Goal: Information Seeking & Learning: Learn about a topic

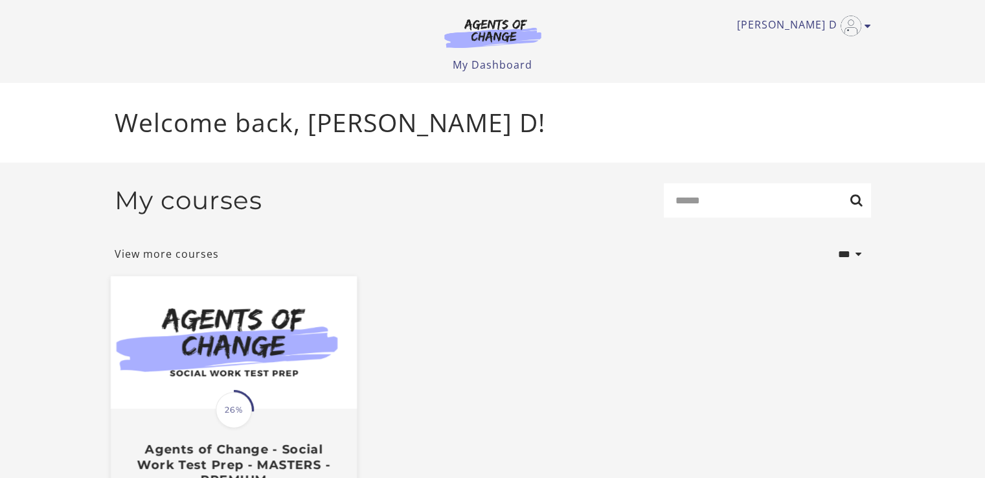
click at [239, 402] on span "26%" at bounding box center [234, 410] width 36 height 36
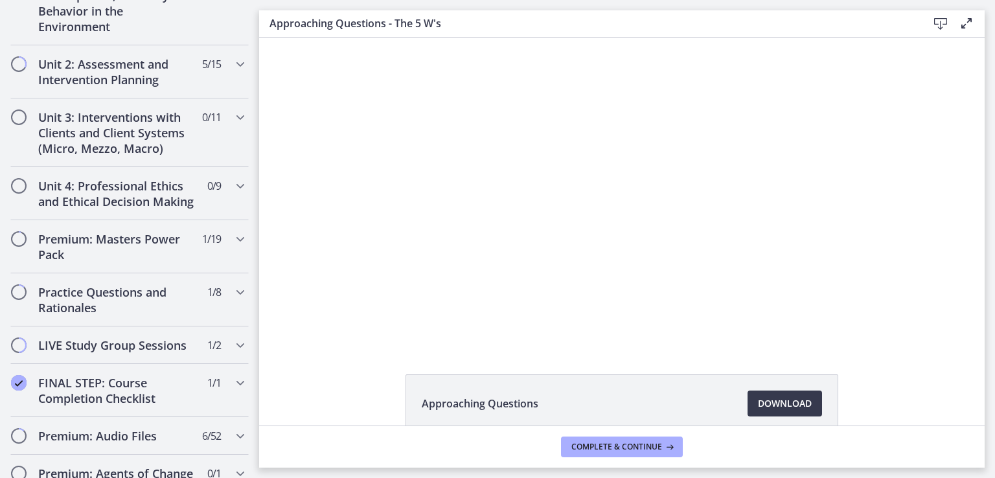
scroll to position [550, 0]
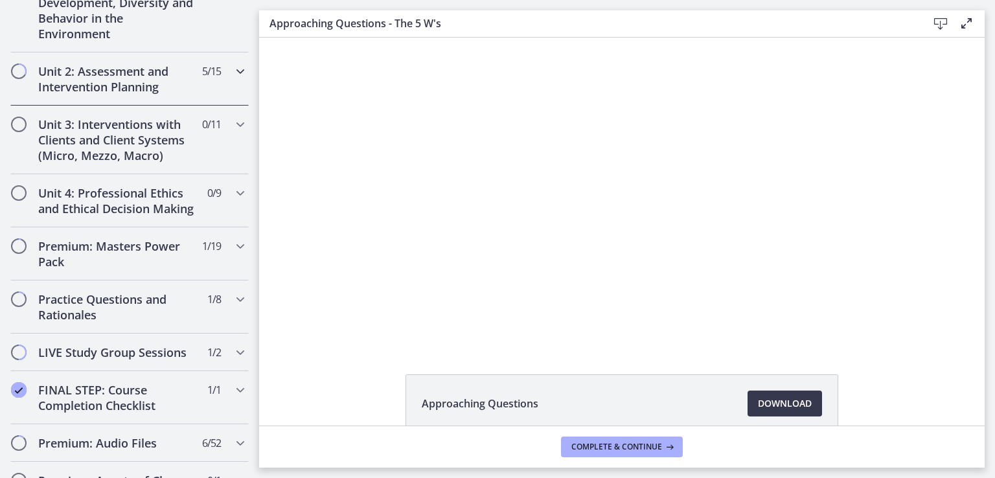
click at [115, 79] on h2 "Unit 2: Assessment and Intervention Planning" at bounding box center [117, 78] width 158 height 31
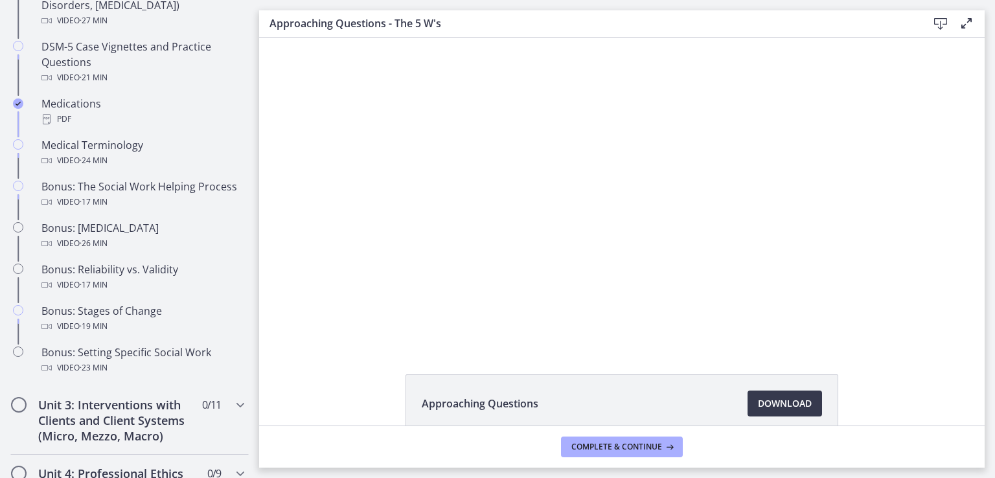
scroll to position [912, 0]
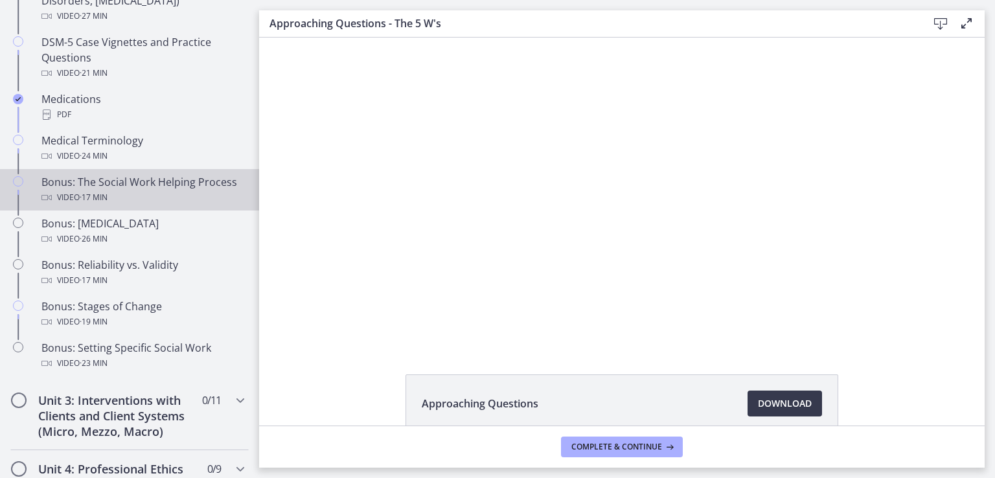
click at [150, 194] on div "Bonus: The Social Work Helping Process Video · 17 min" at bounding box center [142, 189] width 202 height 31
click at [793, 403] on span "Download Opens in a new window" at bounding box center [785, 404] width 54 height 16
